Goal: Task Accomplishment & Management: Manage account settings

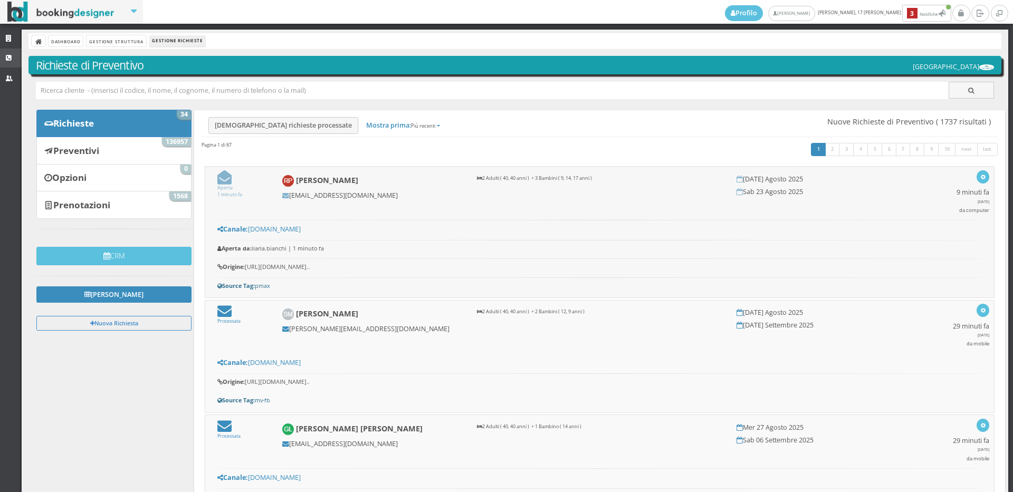
click at [2, 53] on link "CRM" at bounding box center [11, 58] width 22 height 19
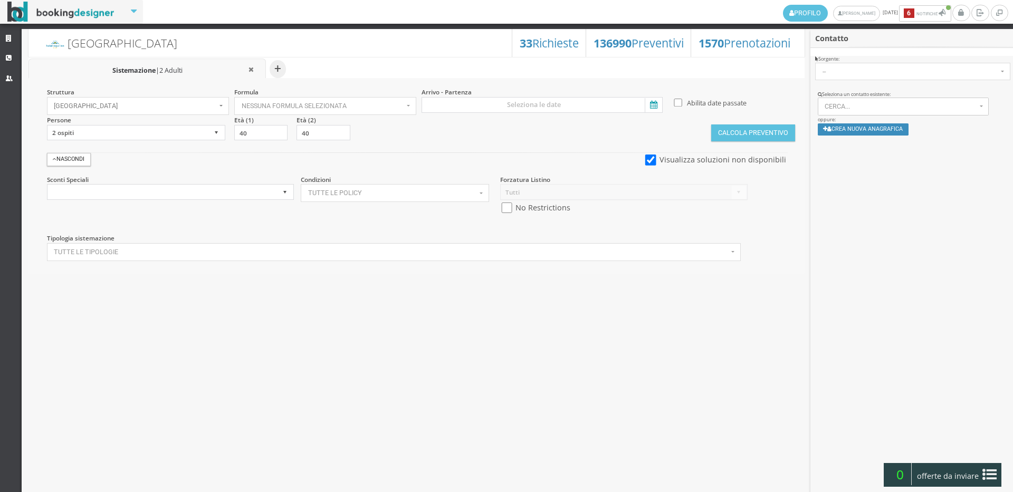
select select
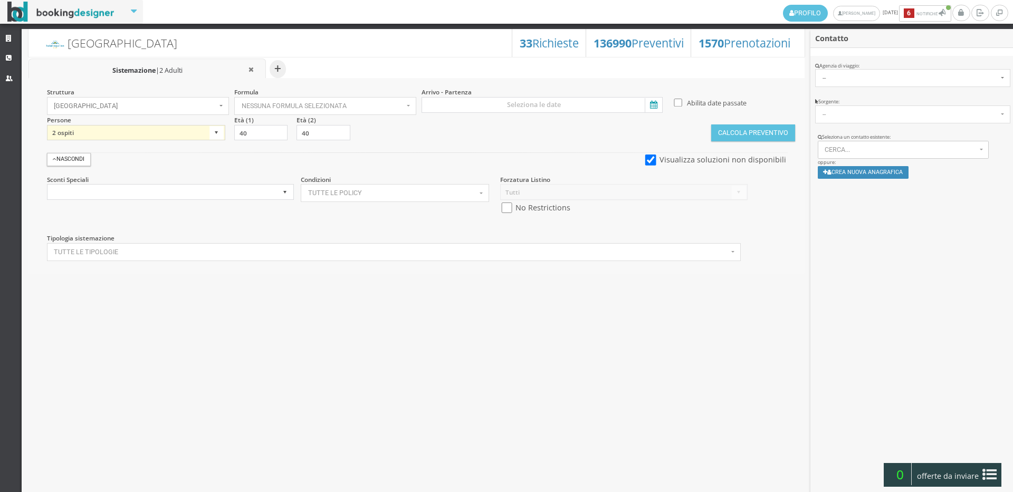
select select "3"
click at [47, 125] on select "1 ospite 2 ospiti 3 ospiti 4 ospiti 5 ospiti 6 ospiti 7 ospiti 8 ospiti 9 ospit…" at bounding box center [136, 133] width 178 height 16
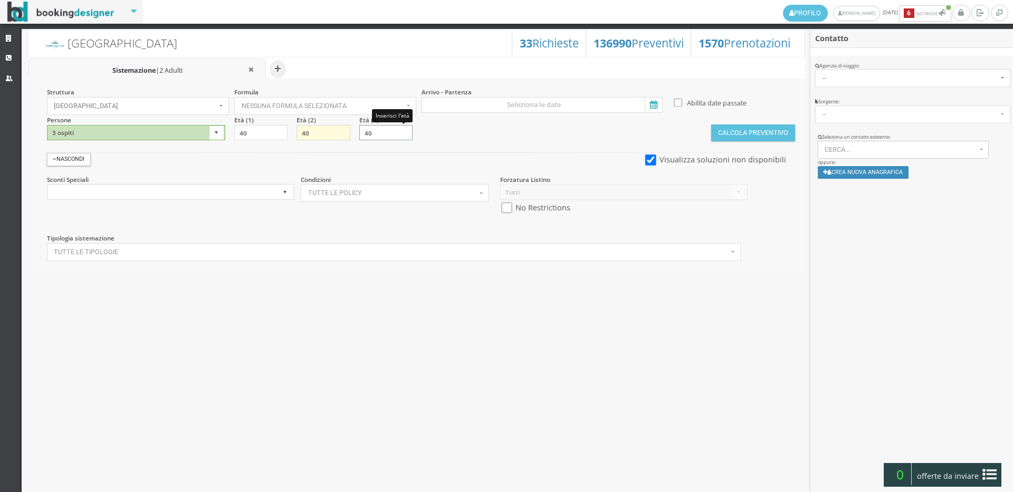
drag, startPoint x: 380, startPoint y: 131, endPoint x: 319, endPoint y: 126, distance: 60.9
click at [319, 126] on div "Struttura Hotel Royal Inn × Seleziona Bianchi Hotels Bianchi Hotels Hotel Ambas…" at bounding box center [416, 176] width 776 height 196
type input "9"
click at [491, 102] on input at bounding box center [542, 105] width 241 height 16
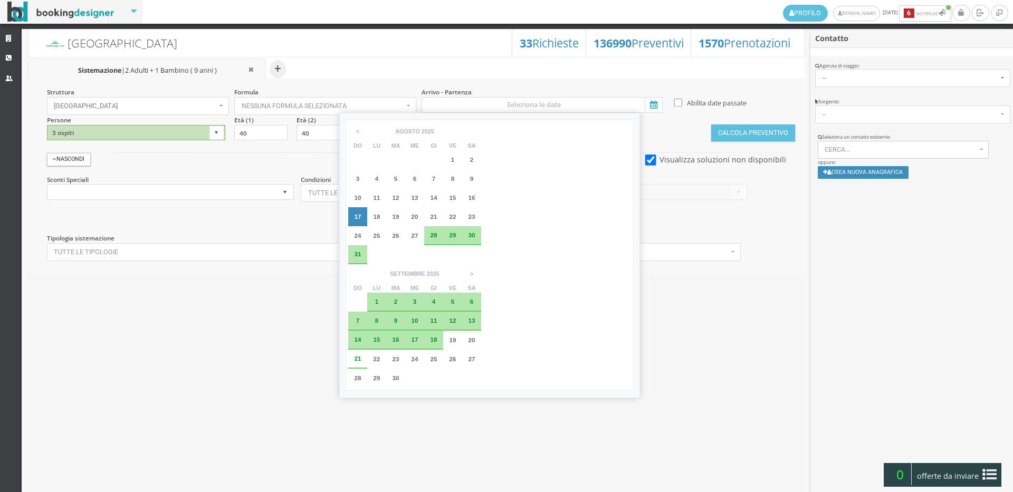
click at [466, 213] on div "23" at bounding box center [471, 216] width 19 height 19
type input "23 ago 2025 - 30 ago 2025"
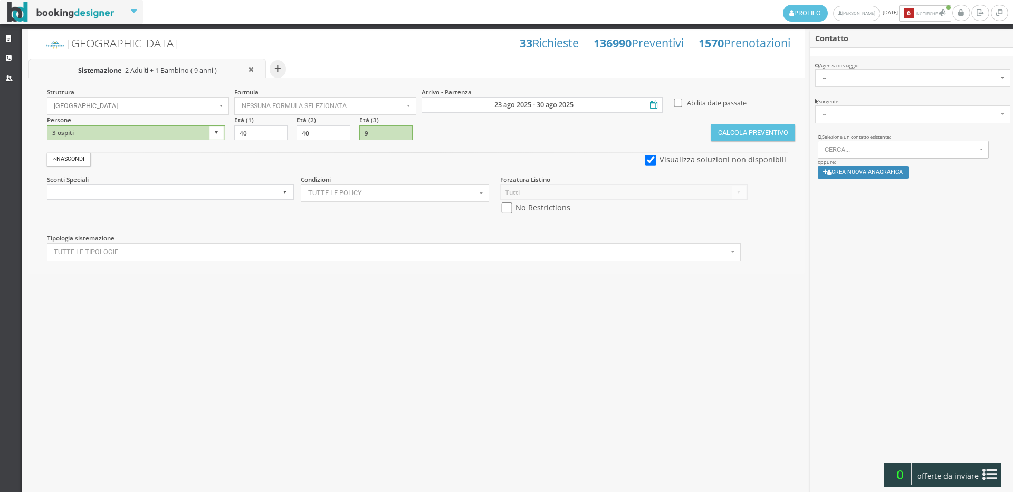
click at [751, 123] on section "Calcola Preventivo" at bounding box center [752, 129] width 83 height 26
click at [748, 136] on button "Calcola Preventivo" at bounding box center [752, 133] width 83 height 17
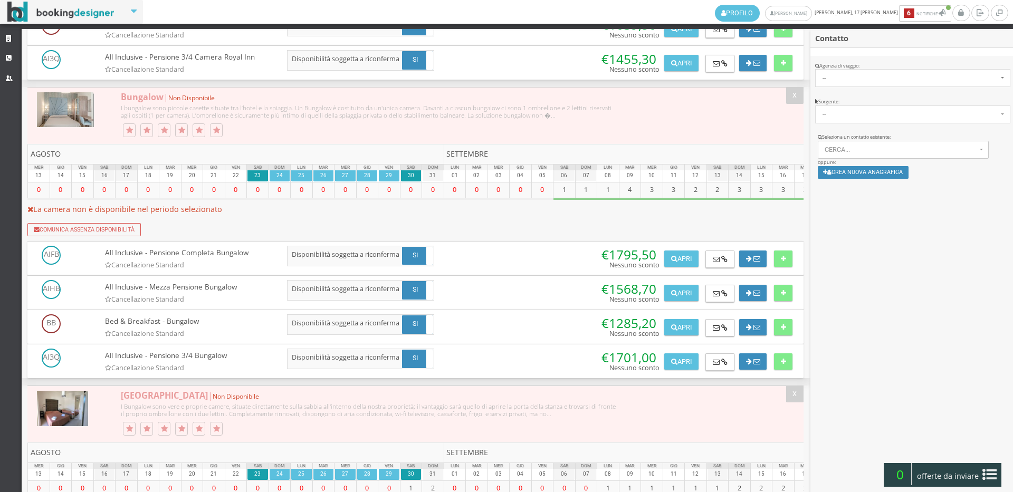
scroll to position [2137, 0]
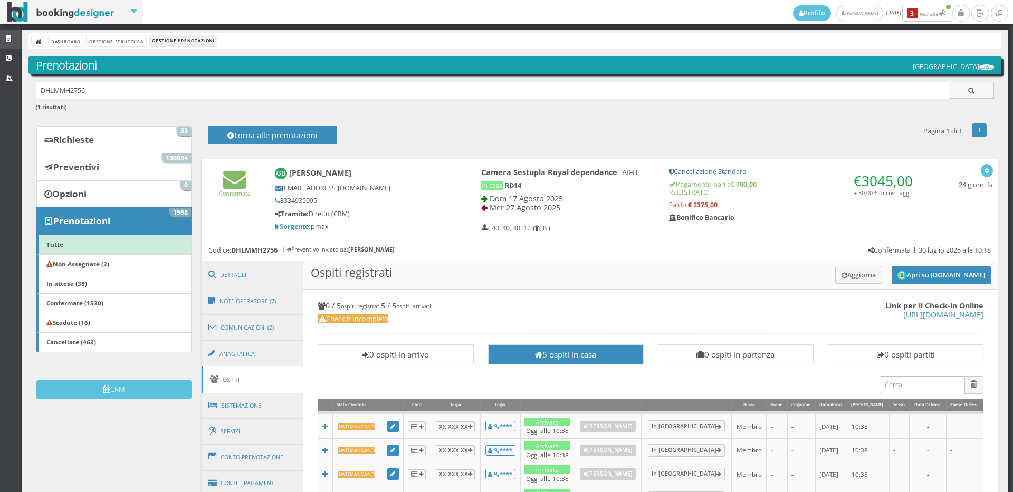
click at [7, 35] on icon at bounding box center [10, 38] width 8 height 7
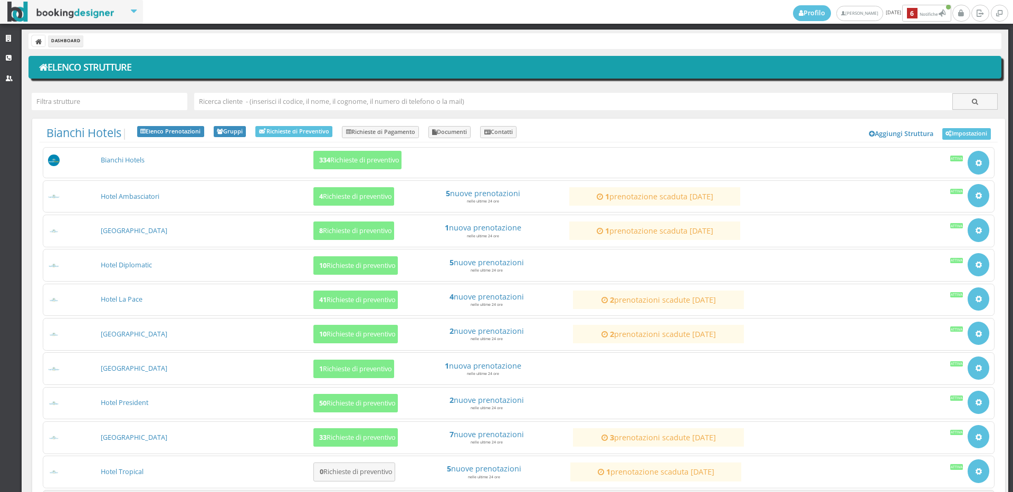
scroll to position [101, 0]
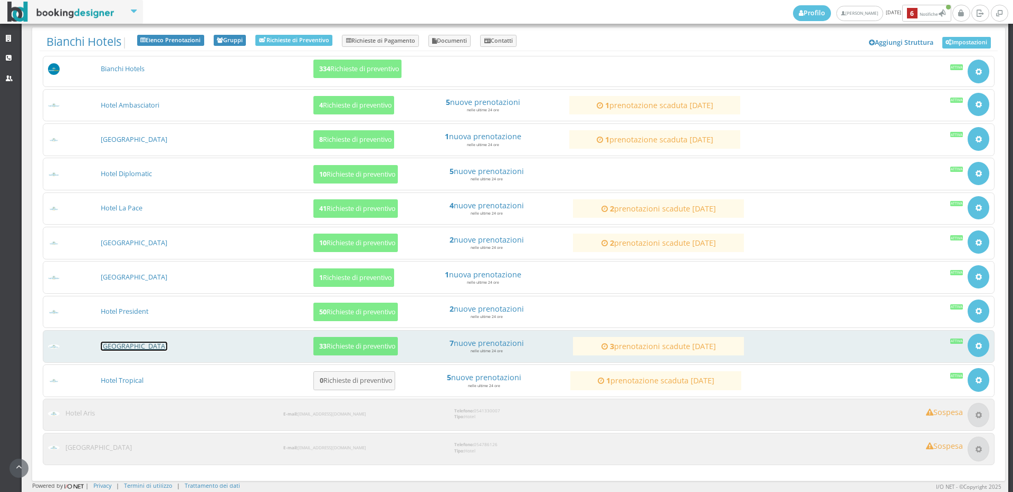
click at [137, 346] on link "[GEOGRAPHIC_DATA]" at bounding box center [134, 346] width 66 height 9
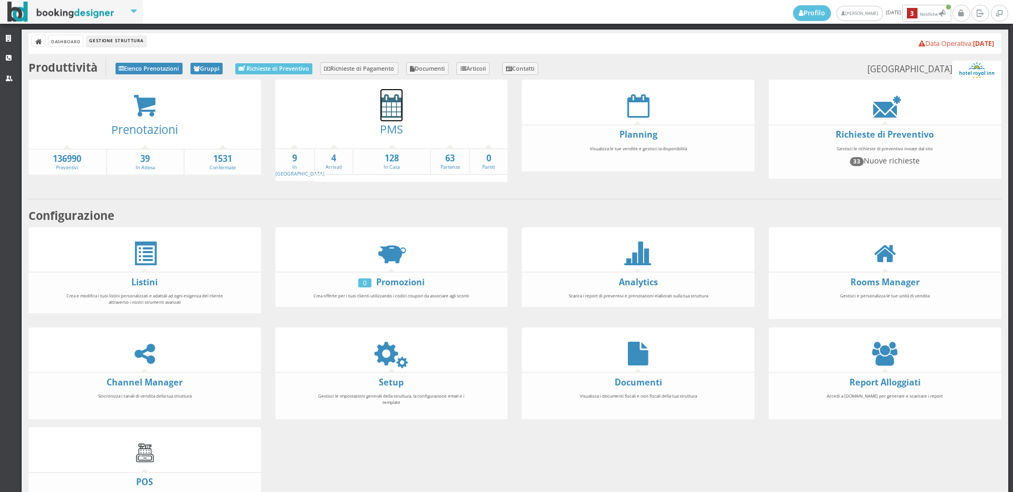
click at [394, 106] on icon at bounding box center [391, 106] width 22 height 24
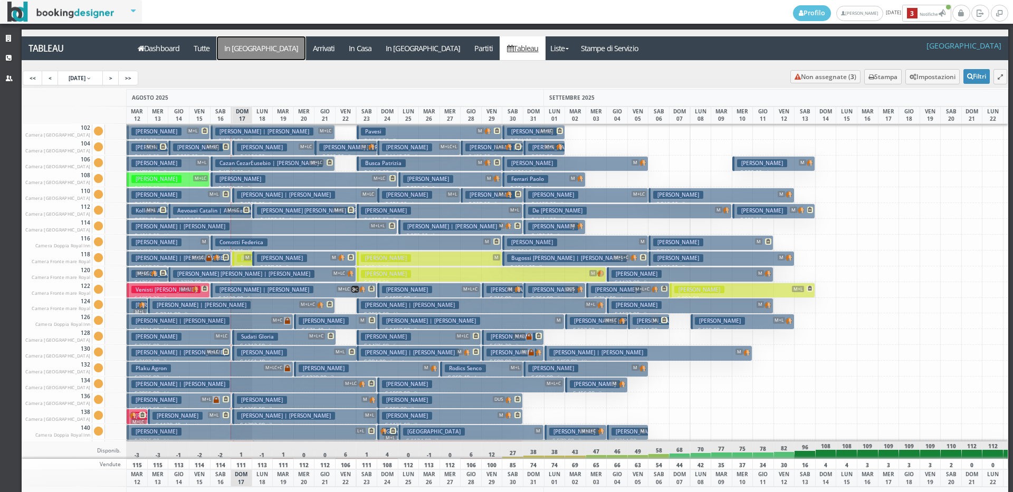
click at [245, 45] on a=pms-arrival-reservations"] "In Arrivo" at bounding box center [261, 48] width 89 height 24
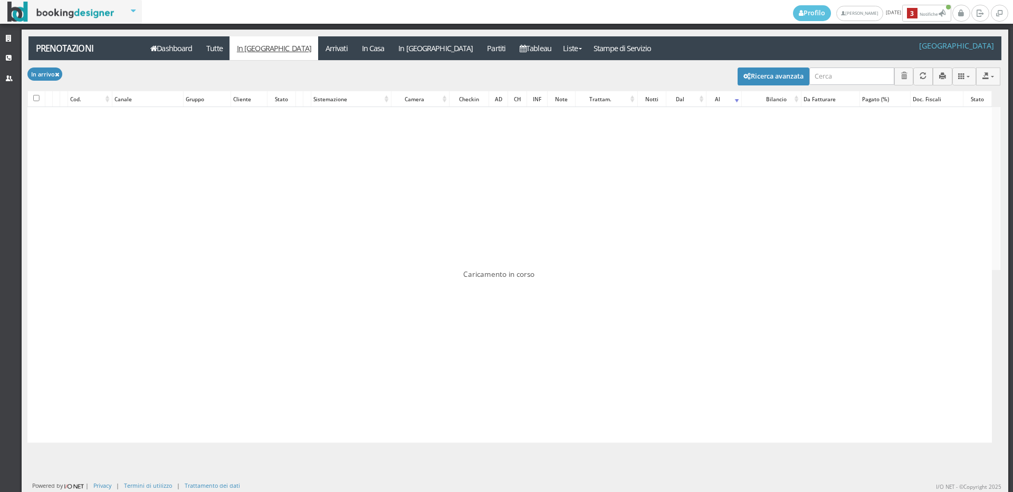
checkbox input "false"
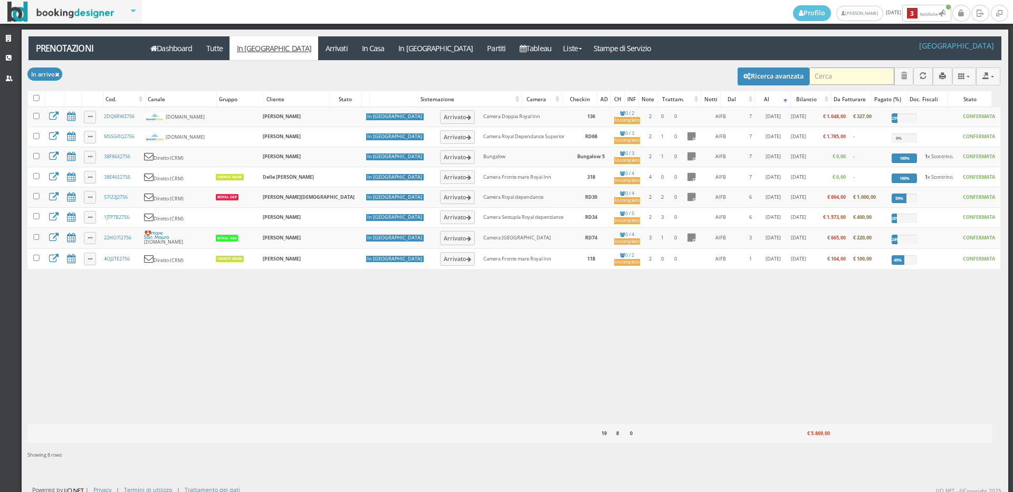
click at [823, 77] on input "search" at bounding box center [851, 76] width 85 height 17
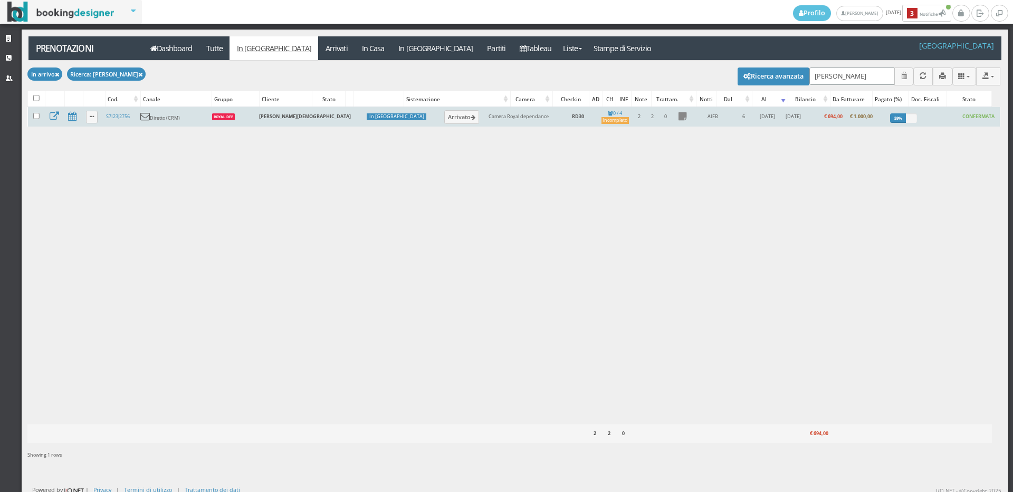
type input "[PERSON_NAME]"
click at [438, 107] on td "Arrivato" at bounding box center [461, 117] width 46 height 20
click at [444, 112] on button "Arrivato" at bounding box center [461, 117] width 35 height 14
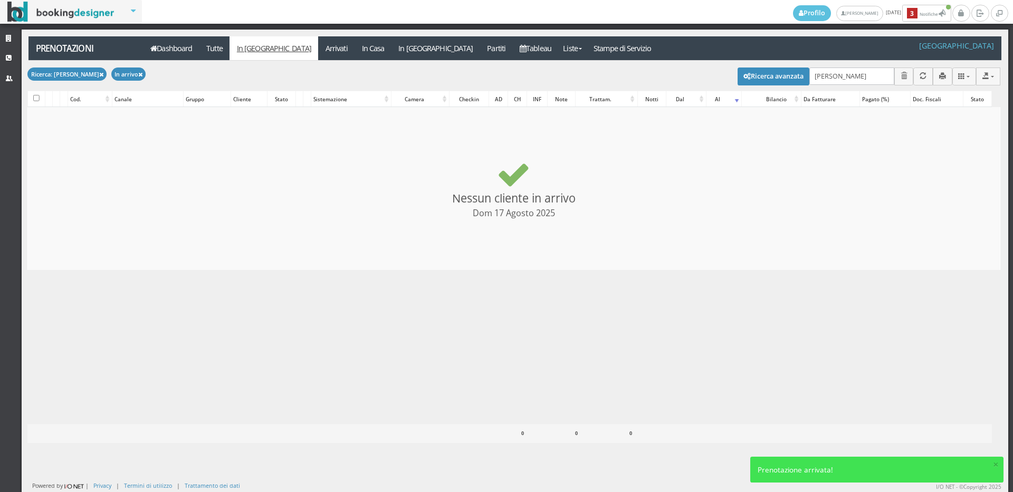
checkbox input "false"
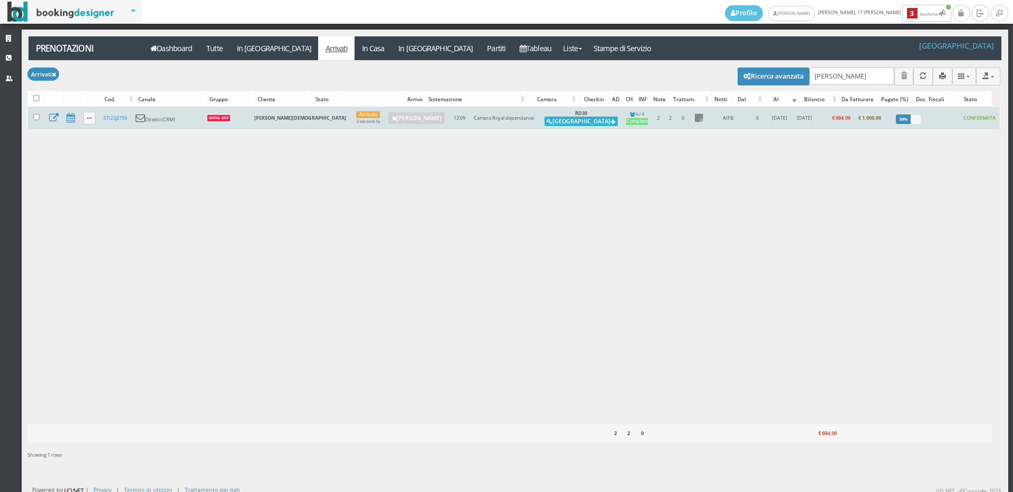
click at [548, 118] on button "Alloggia" at bounding box center [581, 121] width 73 height 9
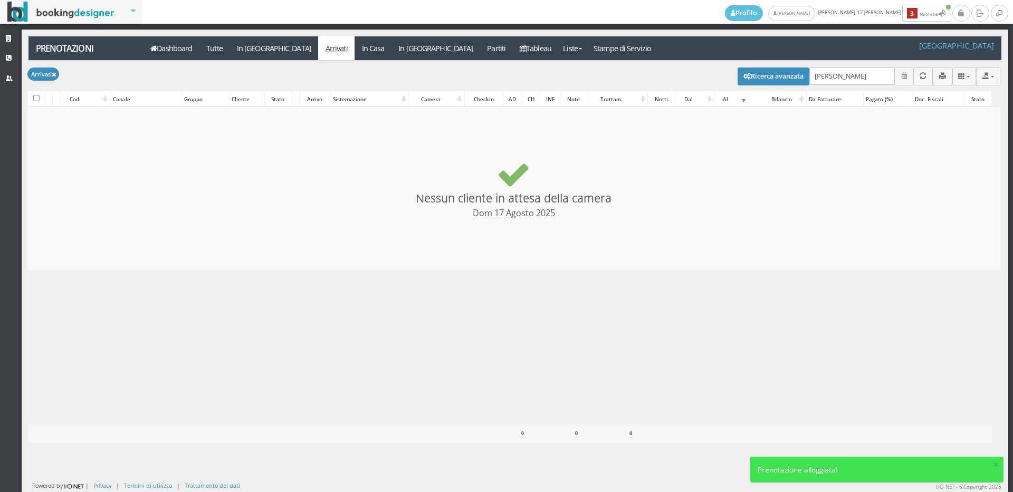
checkbox input "false"
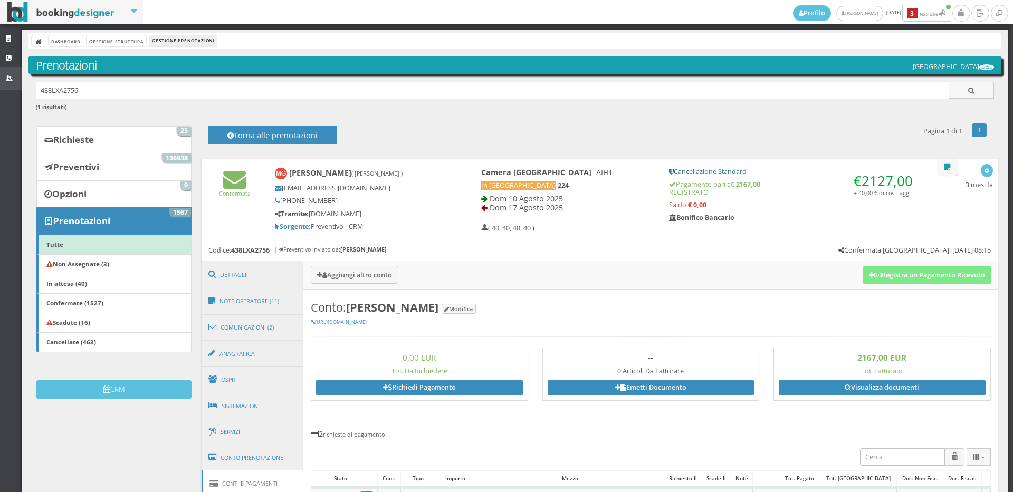
drag, startPoint x: 88, startPoint y: 87, endPoint x: 11, endPoint y: 87, distance: 77.0
click at [11, 87] on div "Strutture CRM Utenti Dashboard Gestione Struttura Gestione Prenotazioni Prenota…" at bounding box center [506, 261] width 1013 height 463
type input "salvinelli"
